Goal: Task Accomplishment & Management: Use online tool/utility

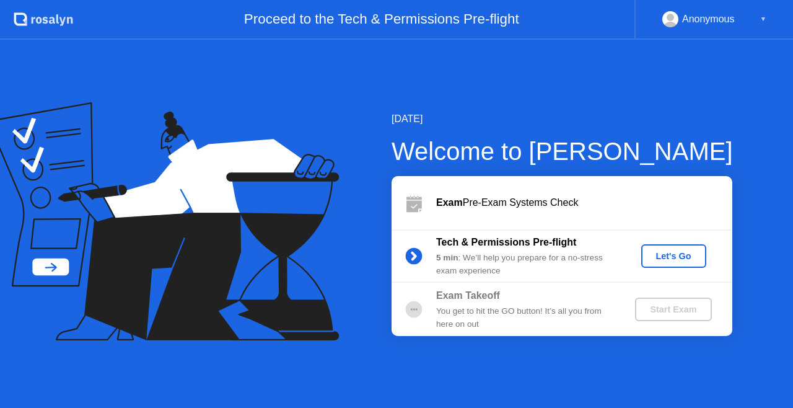
click at [681, 258] on div "Let's Go" at bounding box center [673, 256] width 55 height 10
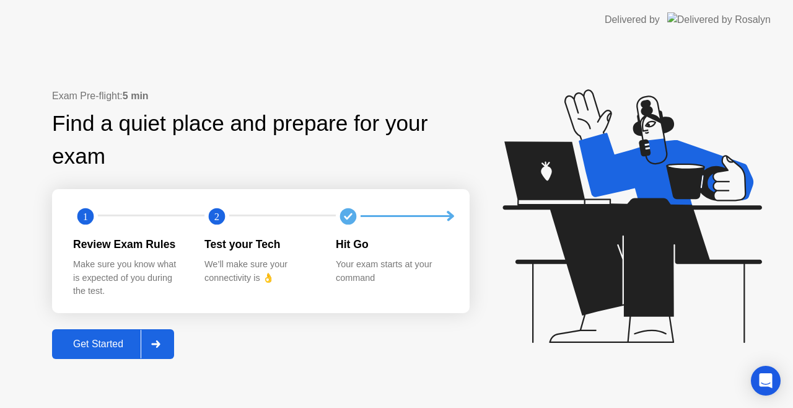
click at [108, 341] on div "Get Started" at bounding box center [98, 343] width 85 height 11
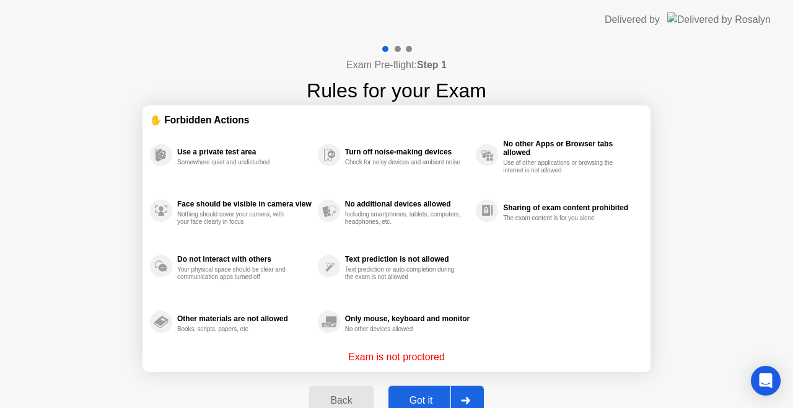
click at [415, 395] on div "Got it" at bounding box center [421, 400] width 58 height 11
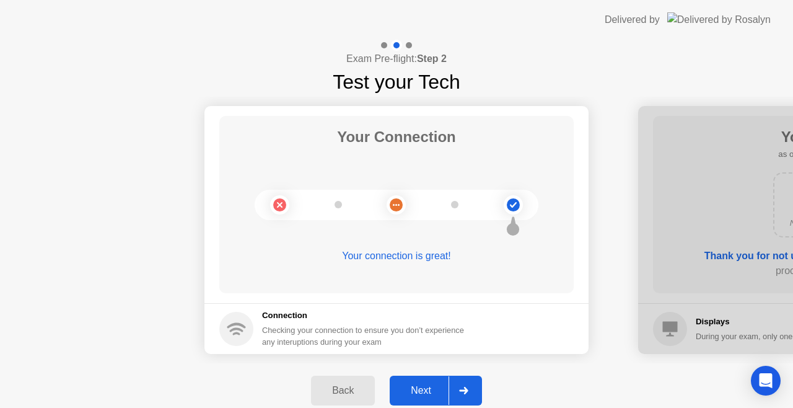
click at [422, 386] on div "Next" at bounding box center [420, 390] width 55 height 11
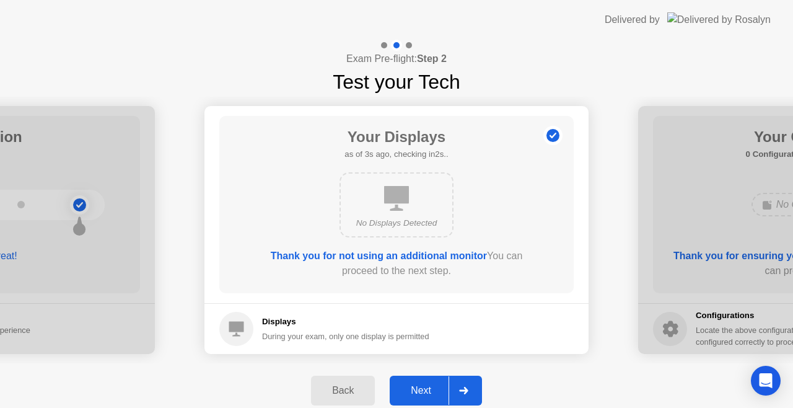
click at [424, 389] on div "Next" at bounding box center [420, 390] width 55 height 11
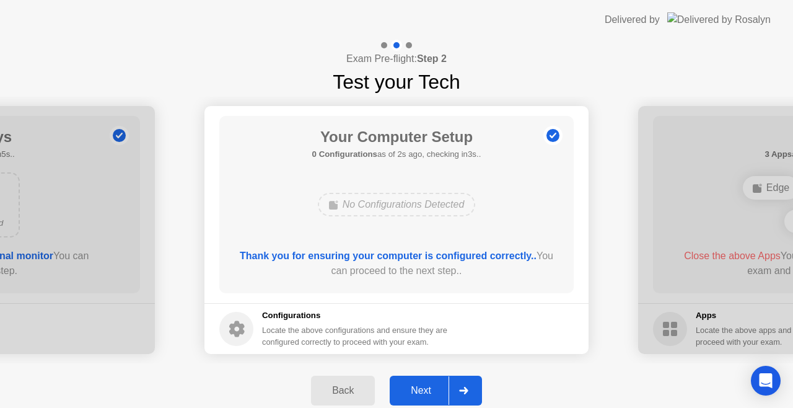
click at [424, 389] on div "Next" at bounding box center [420, 390] width 55 height 11
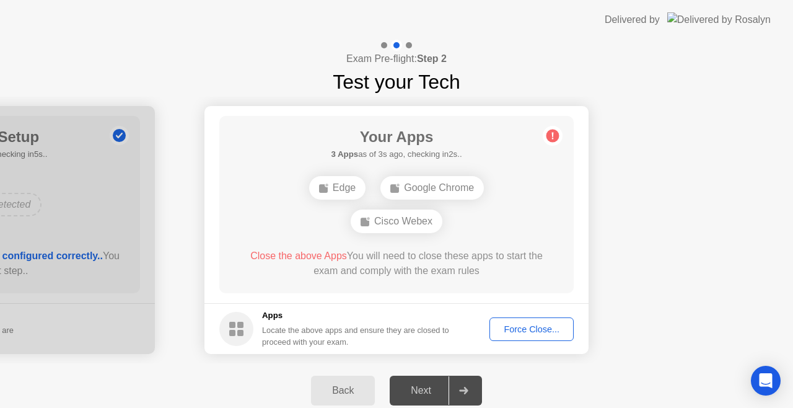
click at [530, 326] on div "Force Close..." at bounding box center [532, 329] width 76 height 10
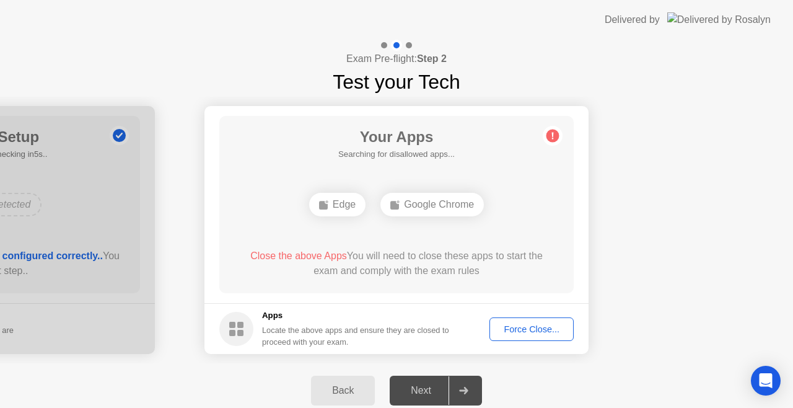
click at [543, 330] on div "Force Close..." at bounding box center [532, 329] width 76 height 10
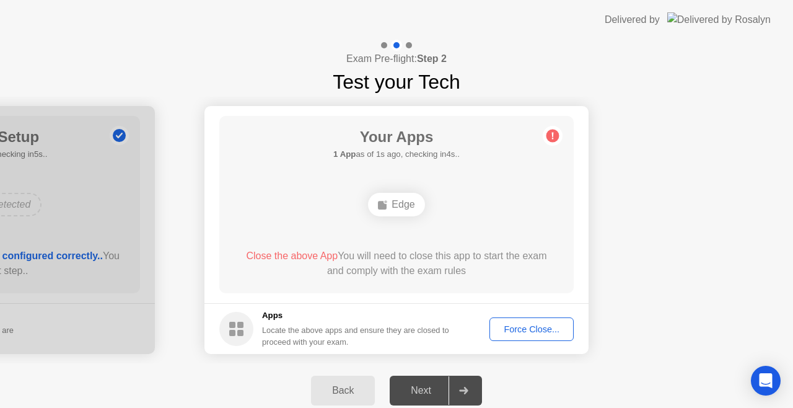
click at [523, 327] on div "Force Close..." at bounding box center [532, 329] width 76 height 10
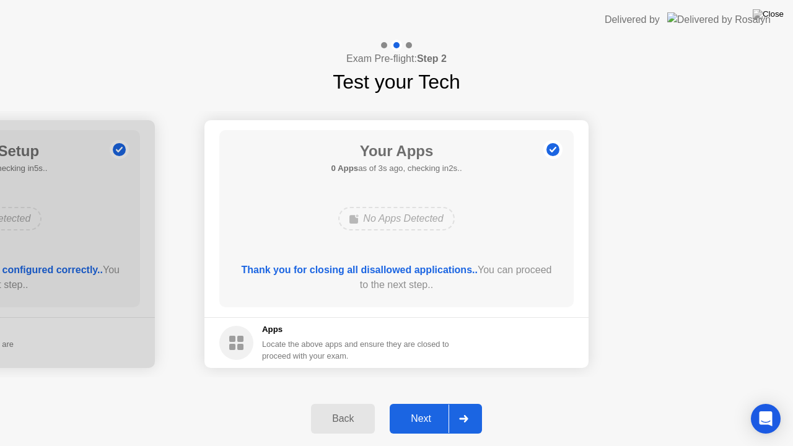
click at [419, 407] on div "Next" at bounding box center [420, 418] width 55 height 11
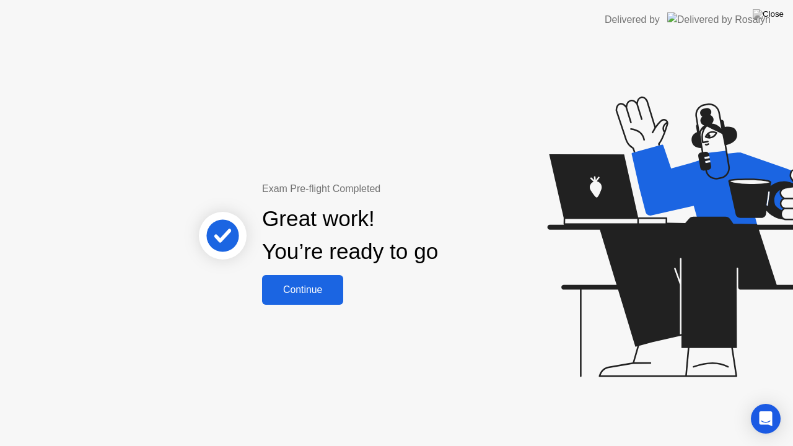
click at [313, 289] on div "Continue" at bounding box center [303, 289] width 74 height 11
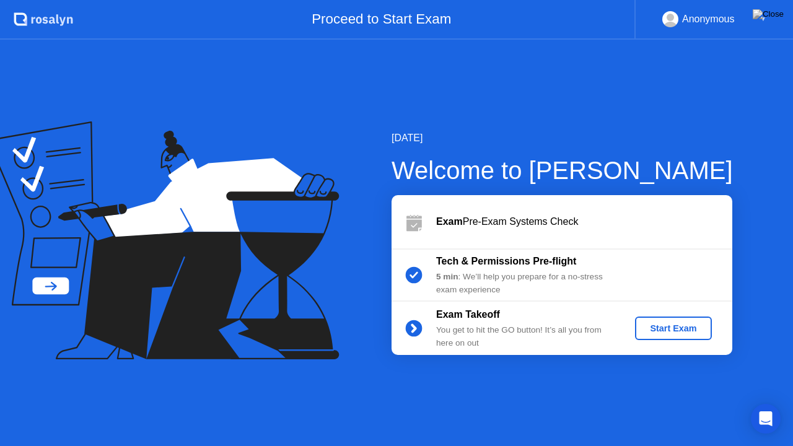
click at [674, 331] on div "Start Exam" at bounding box center [673, 328] width 66 height 10
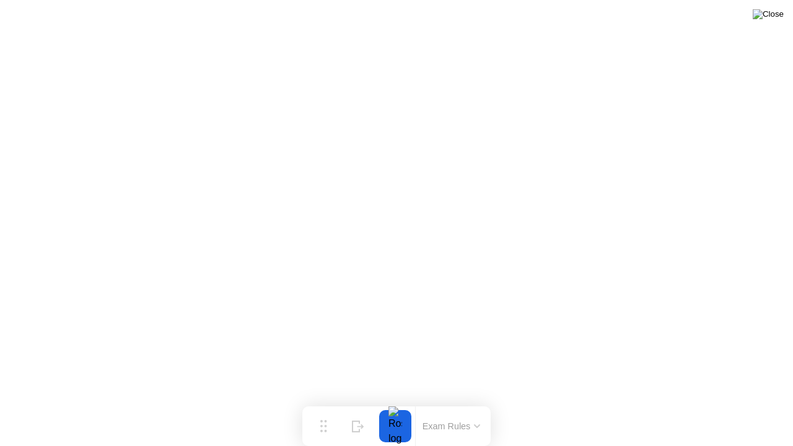
click at [776, 13] on img at bounding box center [768, 14] width 31 height 10
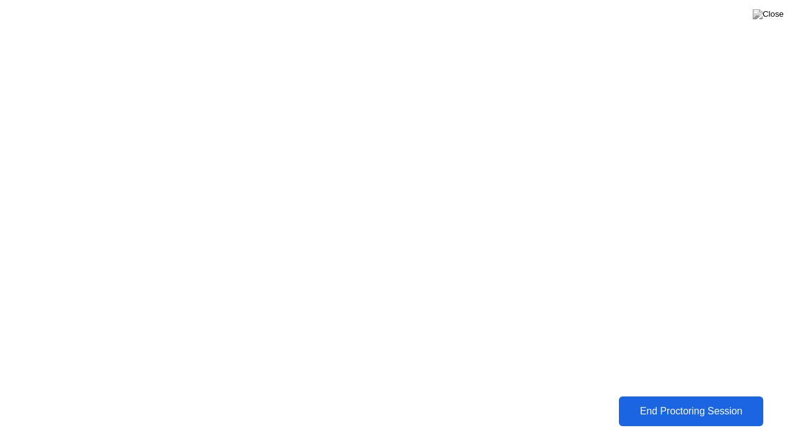
click at [644, 407] on div "End Proctoring Session" at bounding box center [691, 411] width 137 height 11
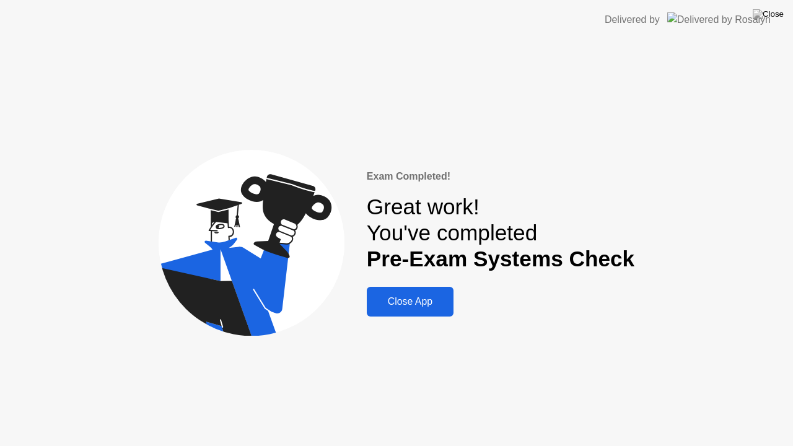
click at [434, 298] on div "Close App" at bounding box center [409, 301] width 79 height 11
